Goal: Obtain resource: Download file/media

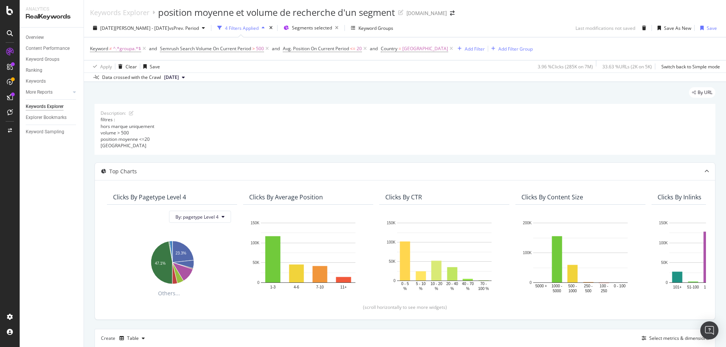
scroll to position [178, 0]
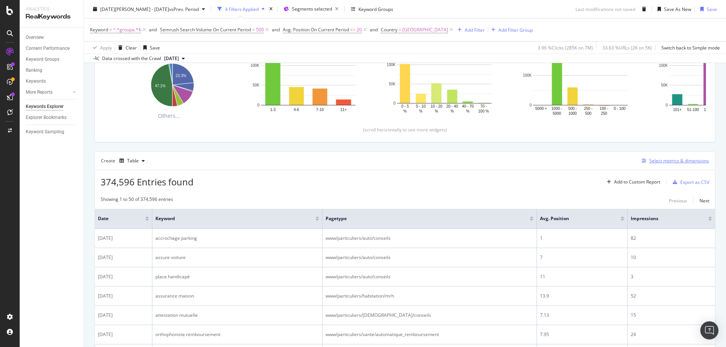
click at [684, 163] on div "Select metrics & dimensions" at bounding box center [679, 161] width 60 height 6
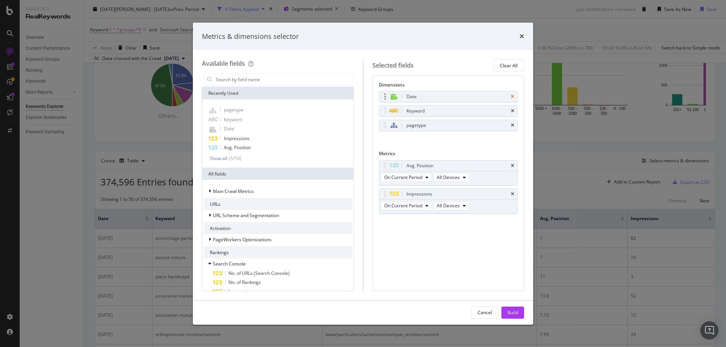
click at [512, 96] on icon "times" at bounding box center [512, 97] width 3 height 5
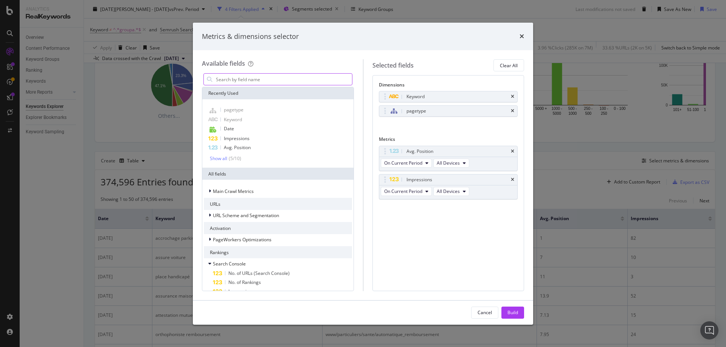
click at [243, 80] on input "modal" at bounding box center [283, 79] width 137 height 11
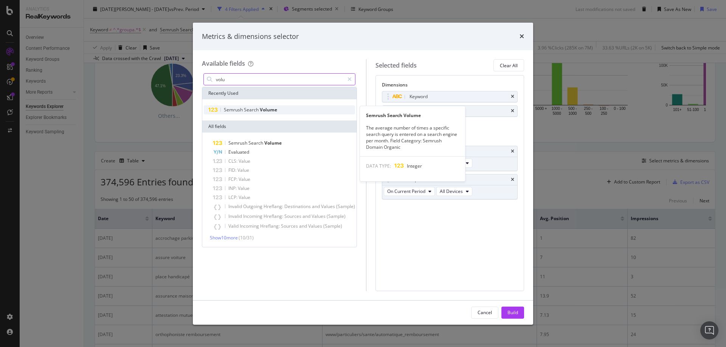
type input "volu"
click at [241, 111] on span "Semrush" at bounding box center [234, 110] width 20 height 6
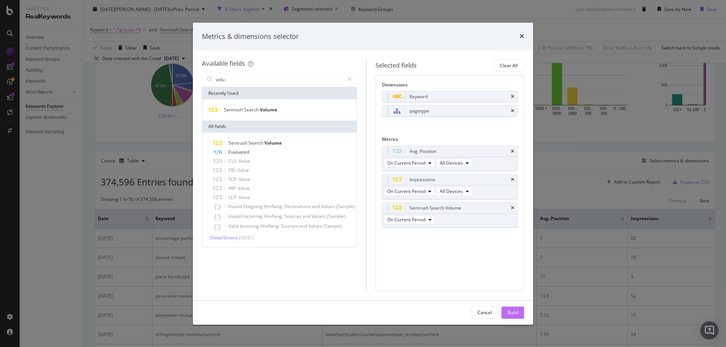
click at [513, 314] on div "Build" at bounding box center [512, 313] width 11 height 6
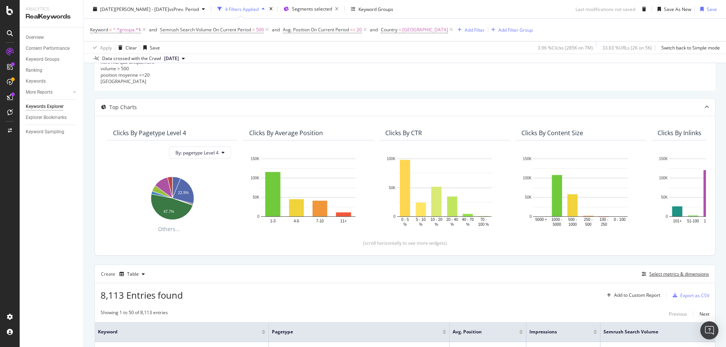
scroll to position [178, 0]
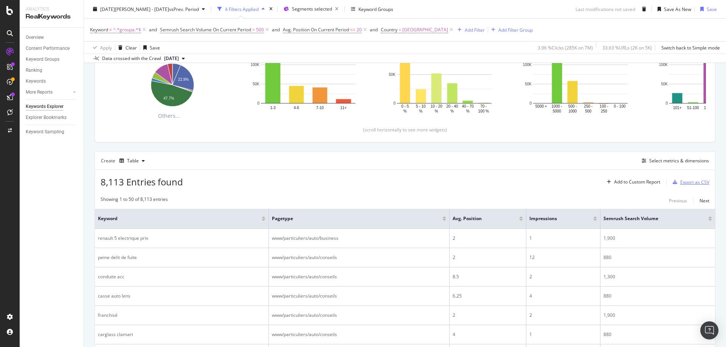
click at [687, 183] on div "Export as CSV" at bounding box center [694, 182] width 29 height 6
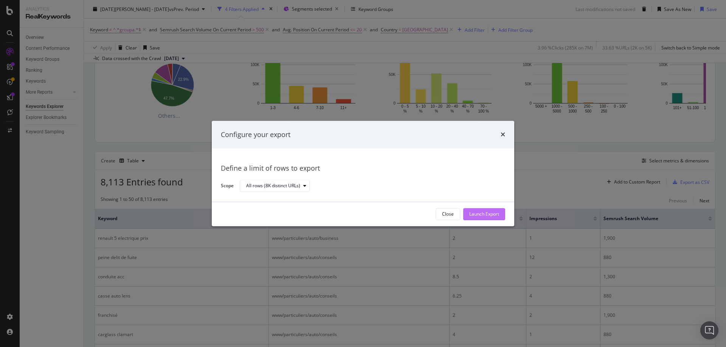
click at [483, 210] on div "Launch Export" at bounding box center [484, 214] width 30 height 11
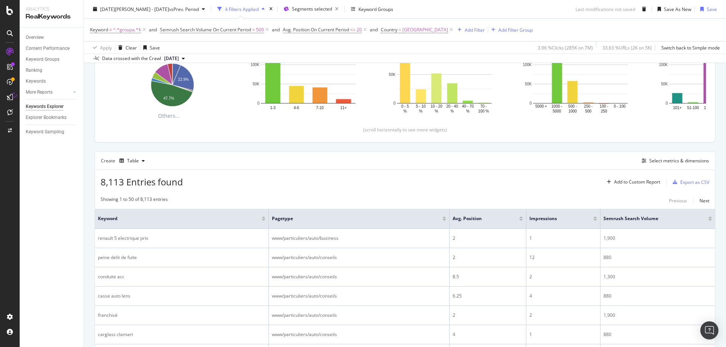
click at [414, 181] on div "8,113 Entries found Add to Custom Report Export as CSV" at bounding box center [405, 179] width 620 height 19
click at [440, 160] on div "Create Table Select metrics & dimensions" at bounding box center [405, 161] width 621 height 18
click at [290, 173] on div "8,113 Entries found Add to Custom Report Export as CSV" at bounding box center [405, 179] width 620 height 19
drag, startPoint x: 267, startPoint y: 181, endPoint x: 265, endPoint y: 224, distance: 42.8
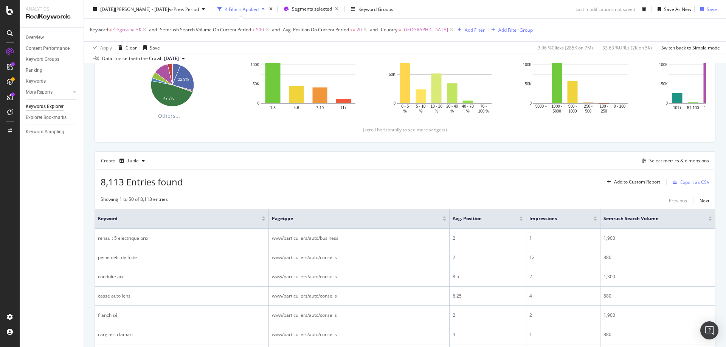
click at [268, 181] on div "8,113 Entries found Add to Custom Report Export as CSV" at bounding box center [405, 179] width 620 height 19
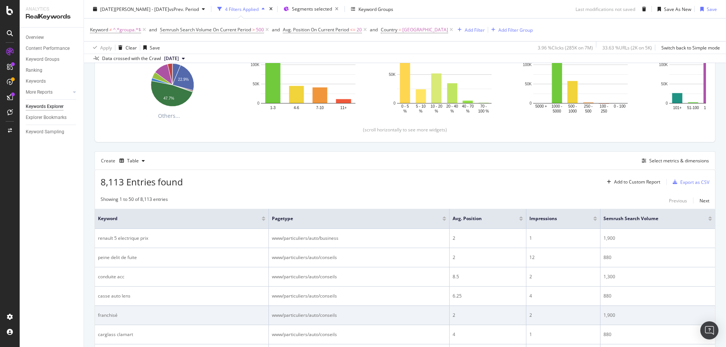
scroll to position [227, 0]
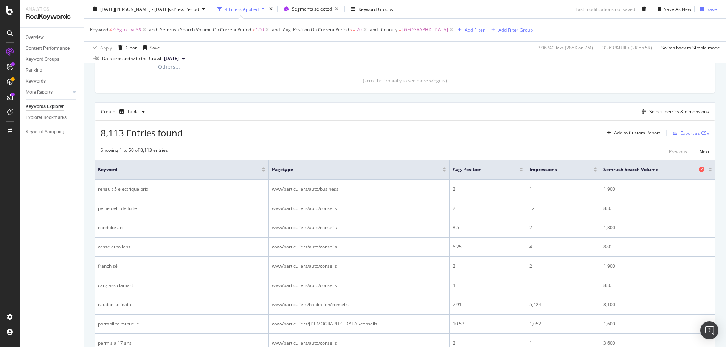
click at [699, 170] on icon at bounding box center [702, 170] width 6 height 6
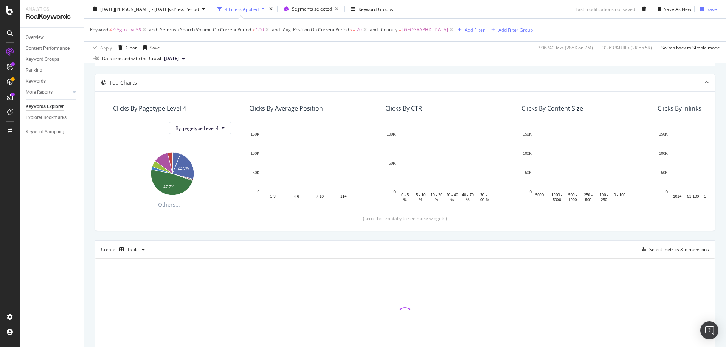
scroll to position [140, 0]
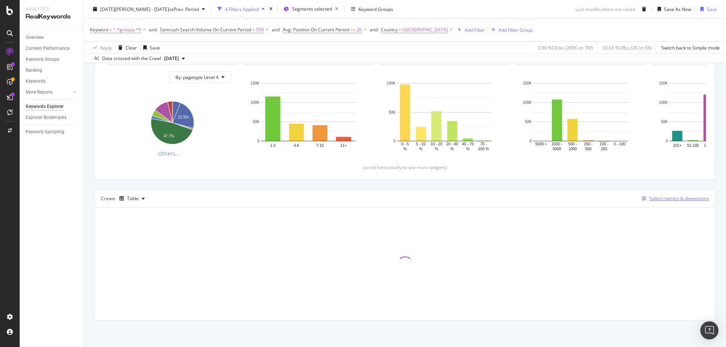
click at [675, 199] on div "Select metrics & dimensions" at bounding box center [679, 198] width 60 height 6
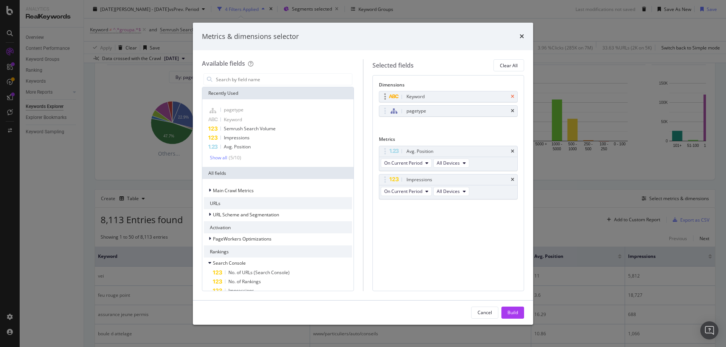
click at [512, 97] on icon "times" at bounding box center [512, 97] width 3 height 5
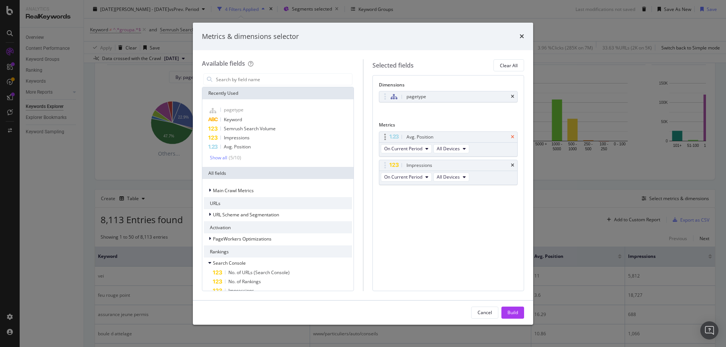
click at [513, 136] on icon "times" at bounding box center [512, 137] width 3 height 5
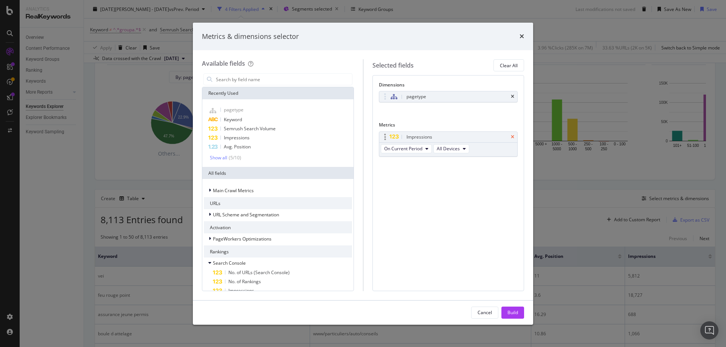
click at [514, 137] on icon "times" at bounding box center [512, 137] width 3 height 5
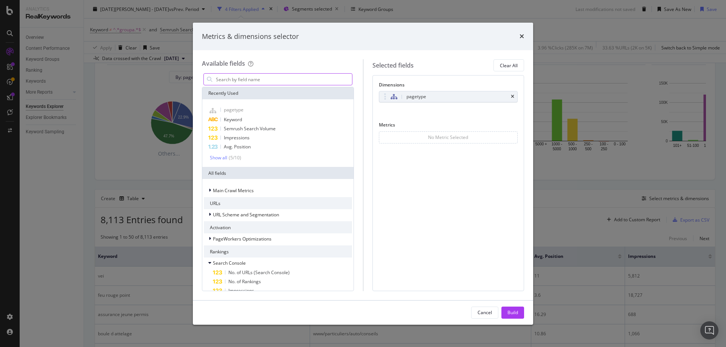
click at [239, 82] on input "modal" at bounding box center [283, 79] width 137 height 11
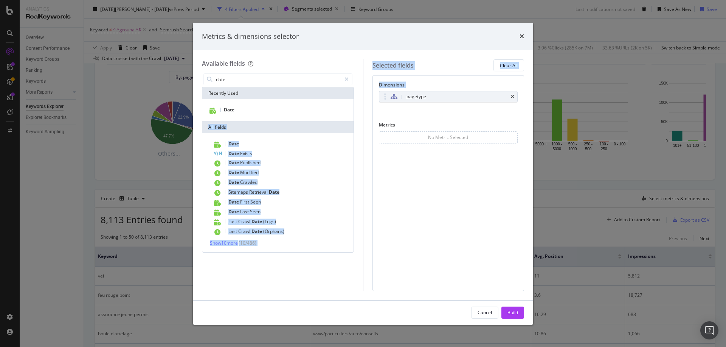
drag, startPoint x: 257, startPoint y: 112, endPoint x: 402, endPoint y: 114, distance: 144.4
click at [400, 115] on div "Available fields date Recently Used Date All fields Date Date Exists Date Publi…" at bounding box center [363, 175] width 322 height 232
click at [414, 108] on div "pagetype You can use this field as a dimension" at bounding box center [448, 105] width 139 height 28
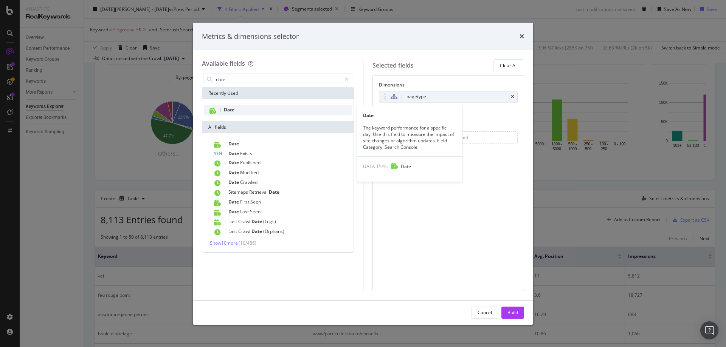
click at [234, 108] on span "Date" at bounding box center [229, 110] width 11 height 6
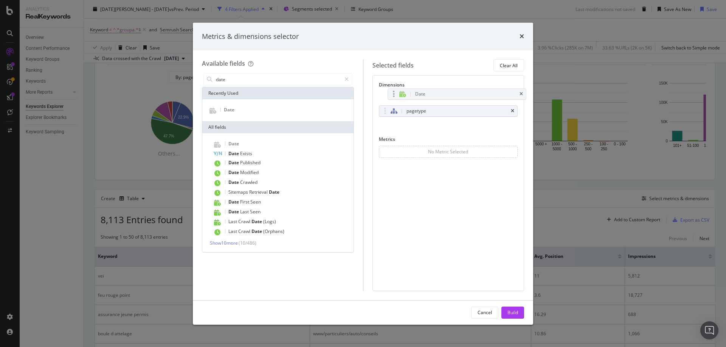
drag, startPoint x: 426, startPoint y: 112, endPoint x: 425, endPoint y: 98, distance: 14.4
click at [429, 96] on body "Analytics RealKeywords Overview Content Performance Keyword Groups Ranking Keyw…" at bounding box center [363, 173] width 726 height 347
click at [232, 81] on input "date" at bounding box center [278, 79] width 126 height 11
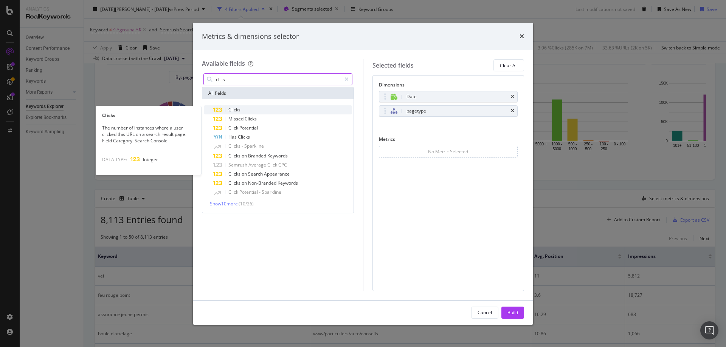
type input "clics"
click at [236, 108] on span "Clicks" at bounding box center [234, 110] width 12 height 6
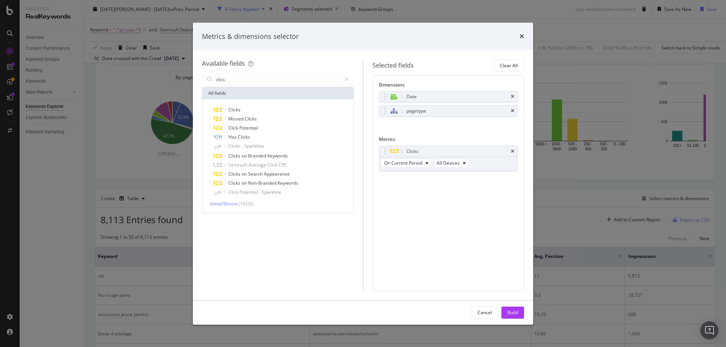
click at [513, 315] on div "Build" at bounding box center [512, 313] width 11 height 6
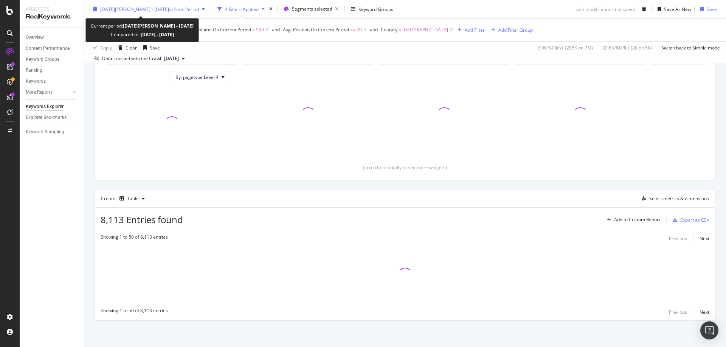
click at [169, 9] on span "vs Prev. Period" at bounding box center [184, 9] width 30 height 6
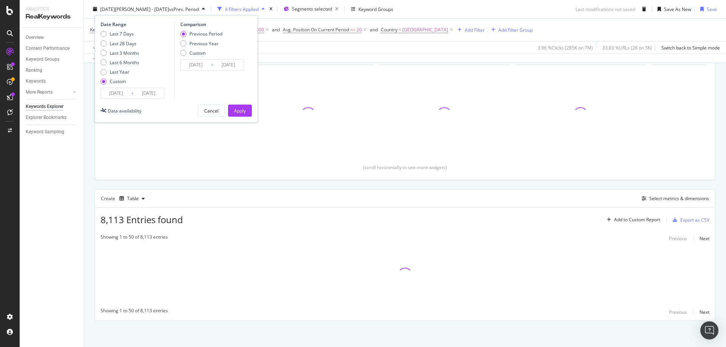
click at [146, 91] on input "[DATE]" at bounding box center [148, 93] width 30 height 11
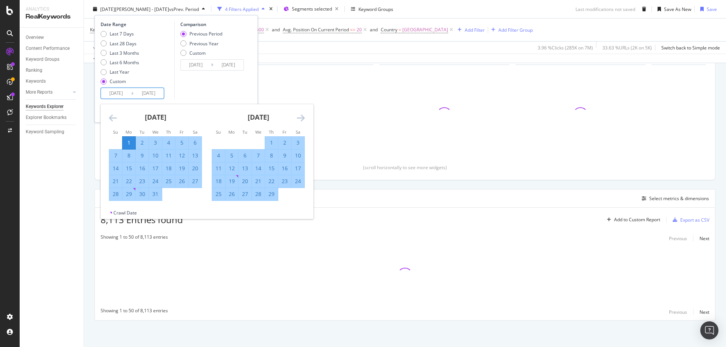
click at [301, 116] on icon "Move forward to switch to the next month." at bounding box center [301, 117] width 8 height 9
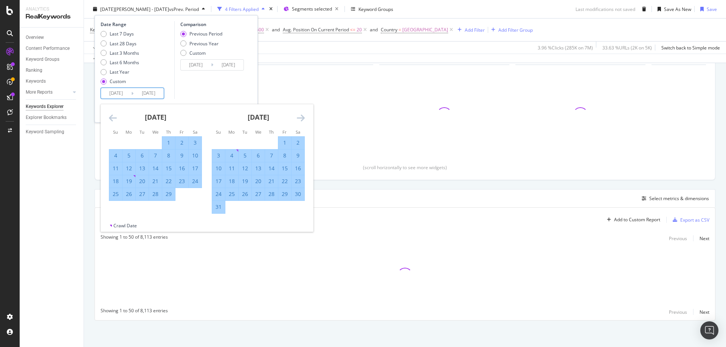
click at [301, 116] on icon "Move forward to switch to the next month." at bounding box center [301, 117] width 8 height 9
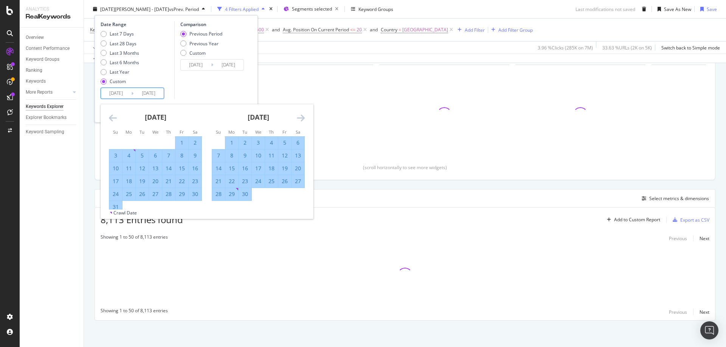
click at [301, 116] on icon "Move forward to switch to the next month." at bounding box center [301, 117] width 8 height 9
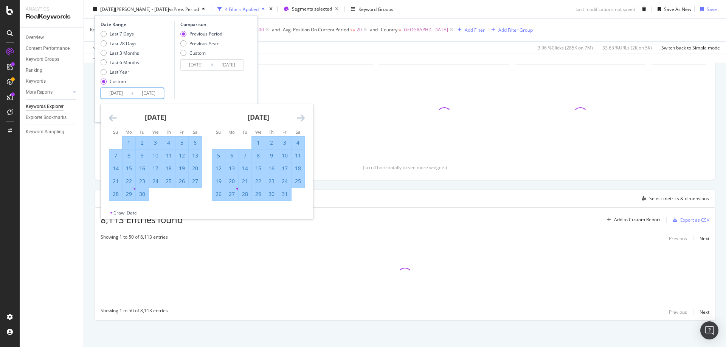
click at [108, 115] on div "[DATE] 1 2 3 4 5 6 7 8 9 10 11 12 13 14 15 16 17 18 19 20 21 22 23 24 25 26 27 …" at bounding box center [155, 152] width 103 height 97
click at [112, 116] on icon "Move backward to switch to the previous month." at bounding box center [113, 117] width 8 height 9
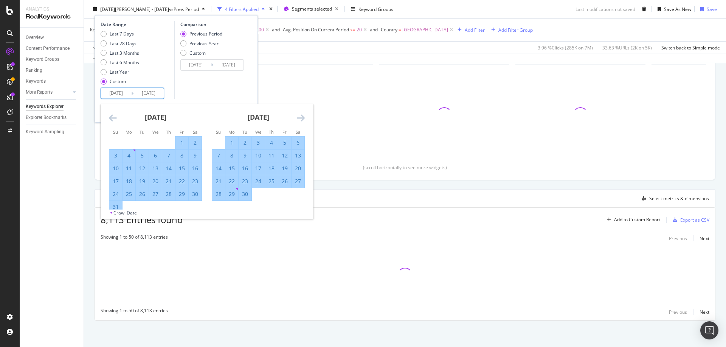
click at [114, 116] on icon "Move backward to switch to the previous month." at bounding box center [113, 117] width 8 height 9
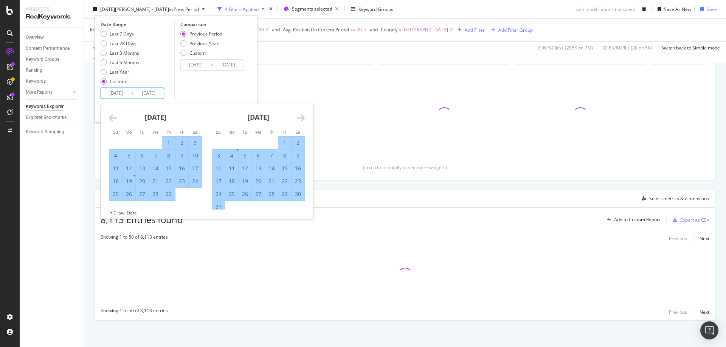
click at [115, 116] on icon "Move backward to switch to the previous month." at bounding box center [113, 117] width 8 height 9
click at [128, 141] on div "1" at bounding box center [128, 143] width 13 height 8
type input "[DATE]"
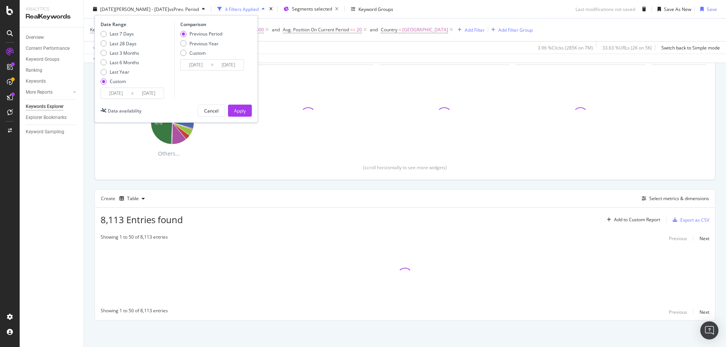
click at [139, 98] on input "[DATE]" at bounding box center [148, 93] width 30 height 11
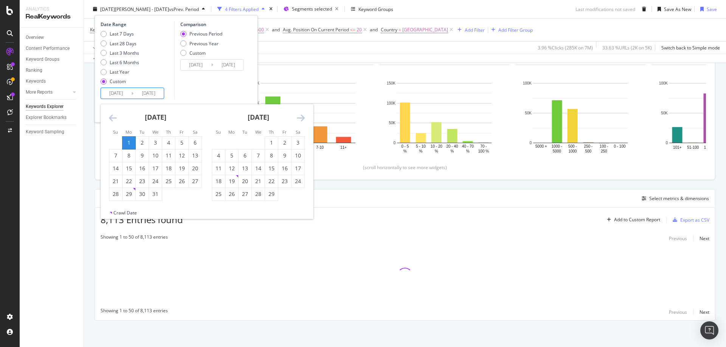
click at [302, 117] on icon "Move forward to switch to the next month." at bounding box center [301, 117] width 8 height 9
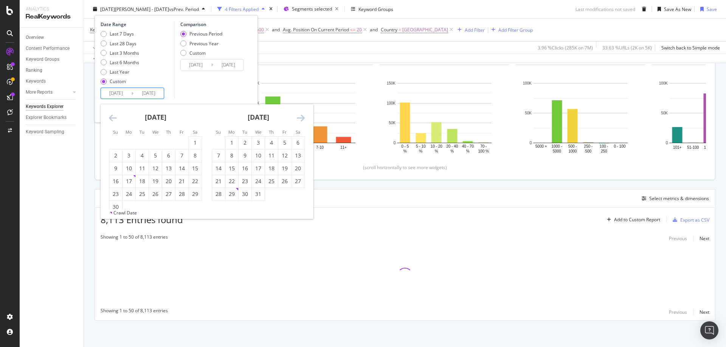
click at [302, 118] on icon "Move forward to switch to the next month." at bounding box center [301, 117] width 8 height 9
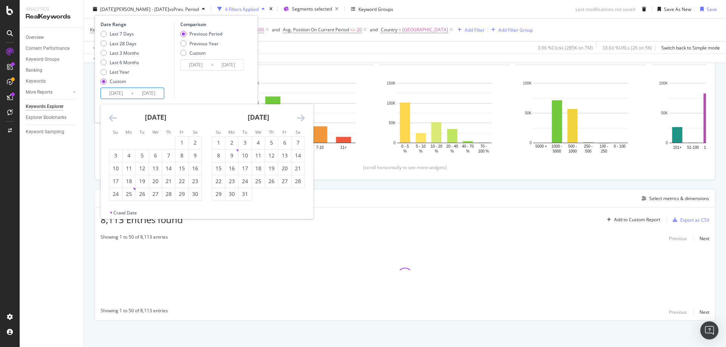
click at [302, 118] on icon "Move forward to switch to the next month." at bounding box center [301, 117] width 8 height 9
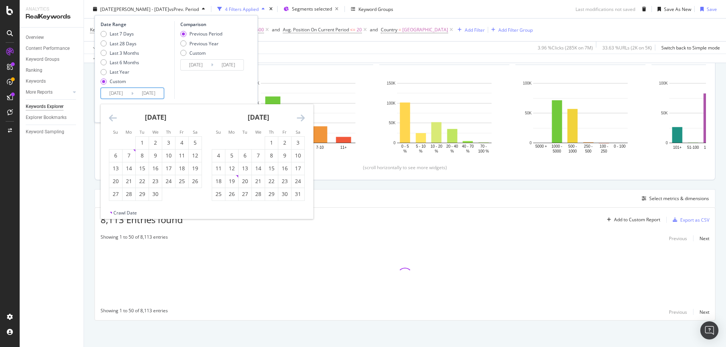
click at [302, 118] on icon "Move forward to switch to the next month." at bounding box center [301, 117] width 8 height 9
click at [242, 194] on div "30" at bounding box center [245, 195] width 13 height 8
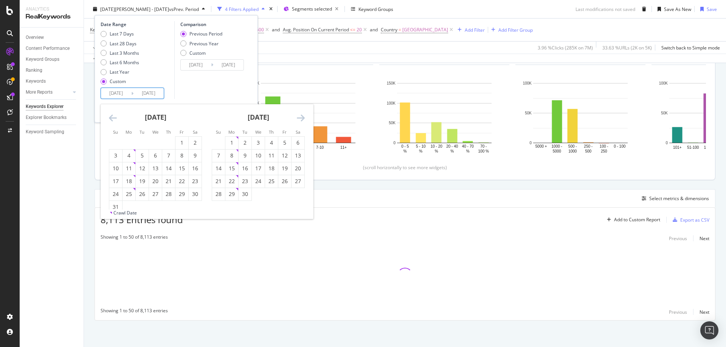
type input "[DATE]"
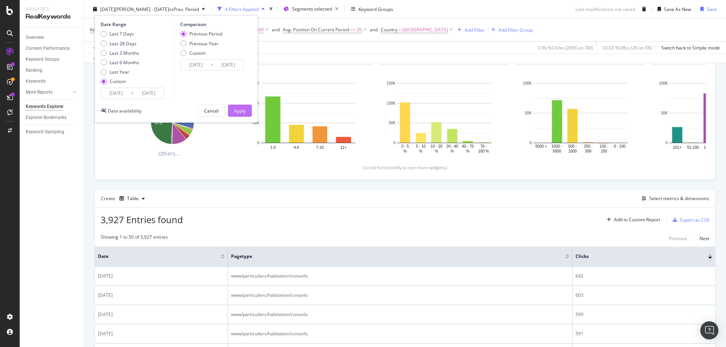
click at [245, 109] on div "Apply" at bounding box center [240, 110] width 12 height 6
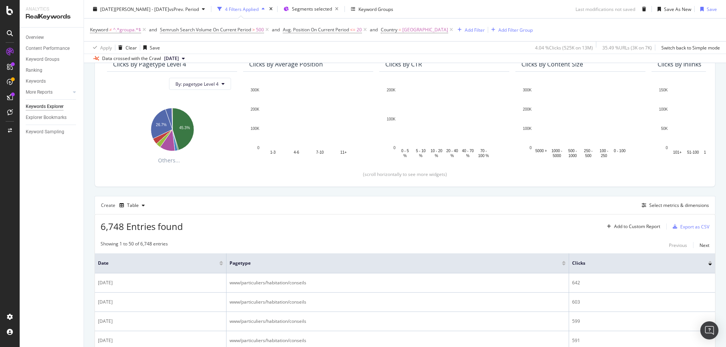
scroll to position [151, 0]
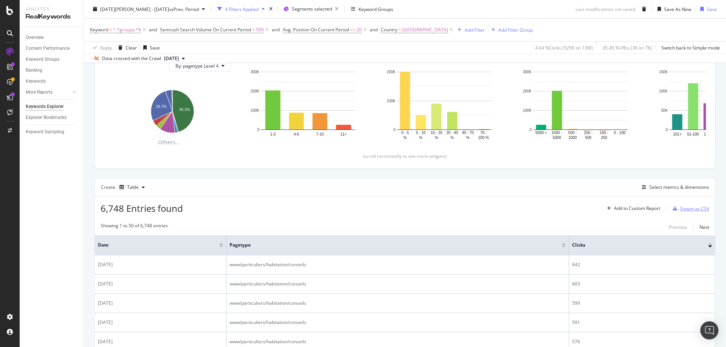
click at [689, 208] on div "Export as CSV" at bounding box center [694, 209] width 29 height 6
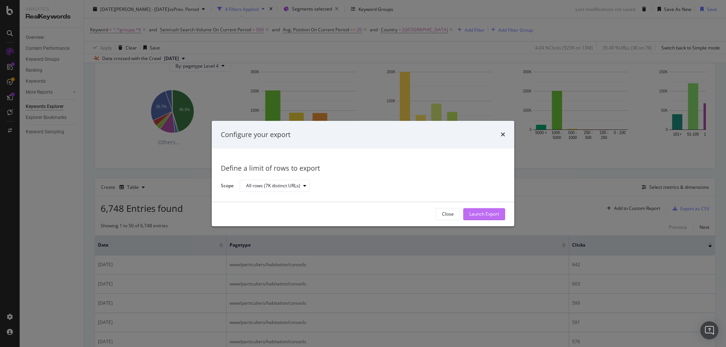
click at [489, 216] on div "Launch Export" at bounding box center [484, 214] width 30 height 6
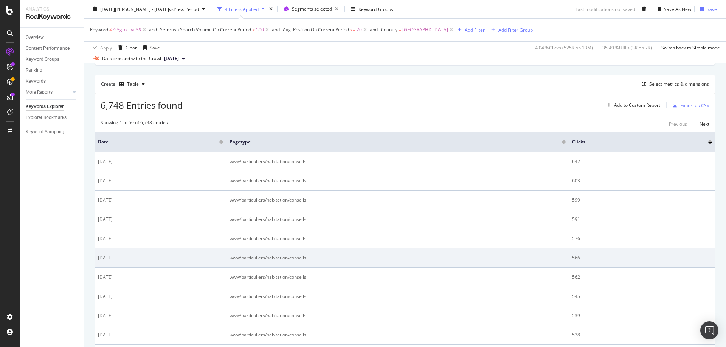
scroll to position [302, 0]
